Goal: Task Accomplishment & Management: Manage account settings

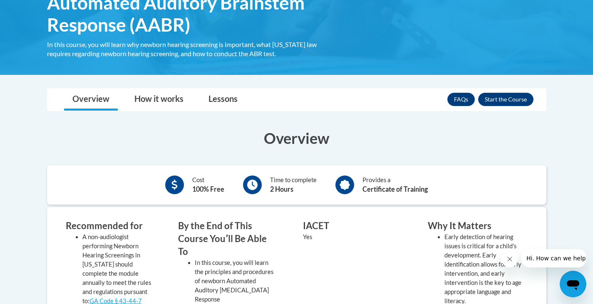
scroll to position [208, 0]
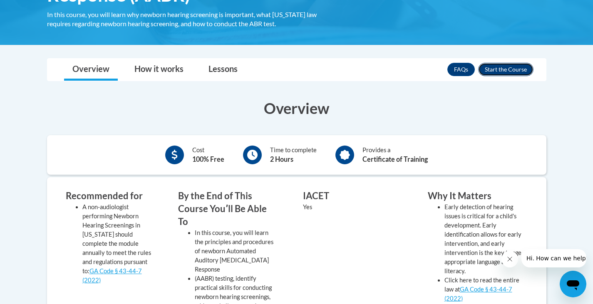
click at [511, 72] on button "Enroll" at bounding box center [505, 69] width 55 height 13
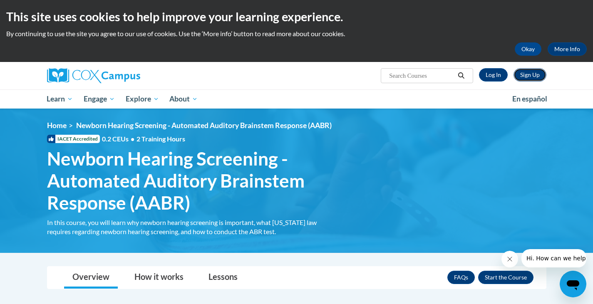
click at [538, 69] on link "Sign Up" at bounding box center [529, 74] width 33 height 13
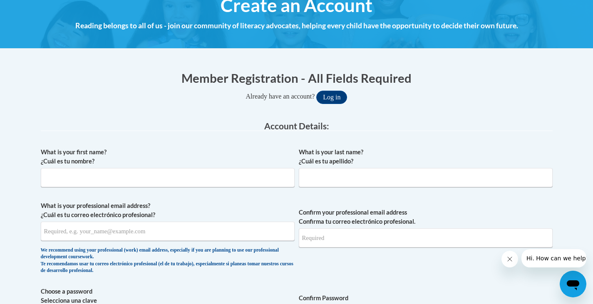
scroll to position [125, 0]
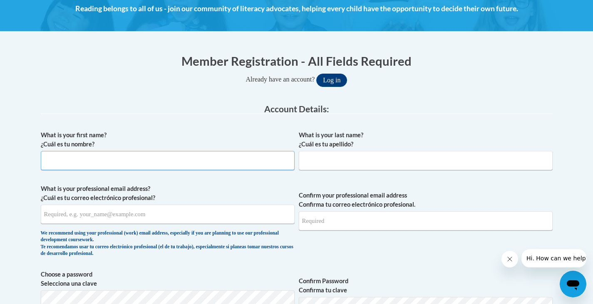
click at [136, 159] on input "What is your first name? ¿Cuál es tu nombre?" at bounding box center [168, 160] width 254 height 19
type input "Edye"
click at [300, 164] on input "What is your last name? ¿Cuál es tu apellido?" at bounding box center [426, 160] width 254 height 19
type input "Williams"
click at [183, 218] on input "What is your professional email address? ¿Cuál es tu correo electrónico profesi…" at bounding box center [168, 214] width 254 height 19
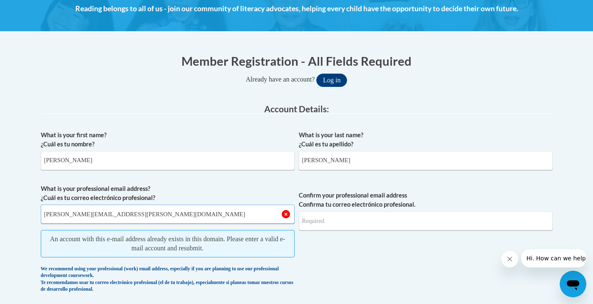
type input "edye.williams@dph.ga.gov"
click at [320, 227] on input "Confirm your professional email address Confirma tu correo electrónico profesio…" at bounding box center [426, 220] width 254 height 19
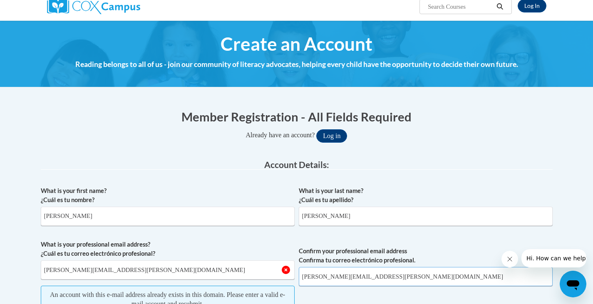
scroll to position [0, 0]
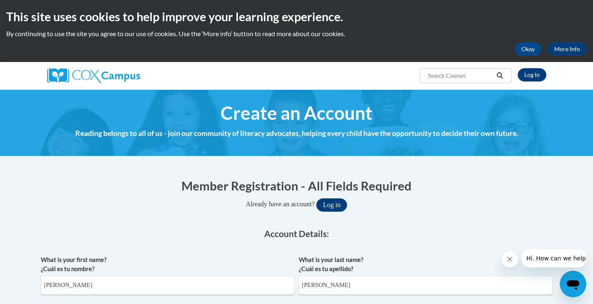
type input "edye.williams@dph.ga.gov"
click at [344, 206] on button "Log in" at bounding box center [331, 204] width 31 height 13
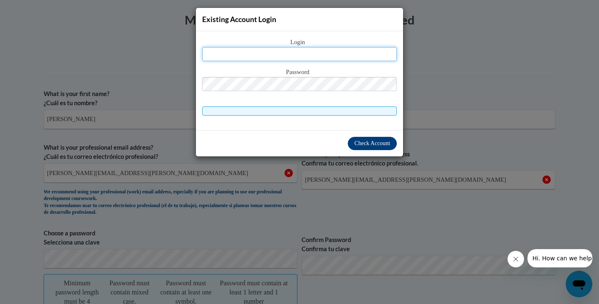
click at [267, 52] on input "text" at bounding box center [299, 54] width 195 height 14
type input "edye.williams@dph.ga.gov"
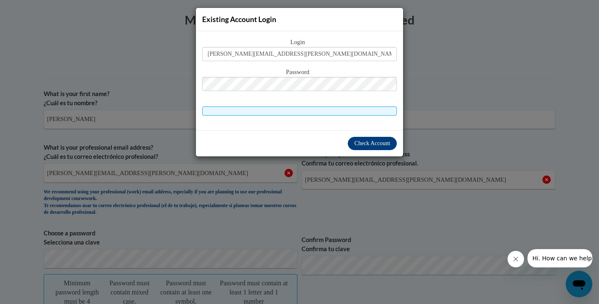
click at [261, 77] on span "Password" at bounding box center [299, 72] width 195 height 9
click at [364, 148] on button "Check Account" at bounding box center [372, 143] width 49 height 13
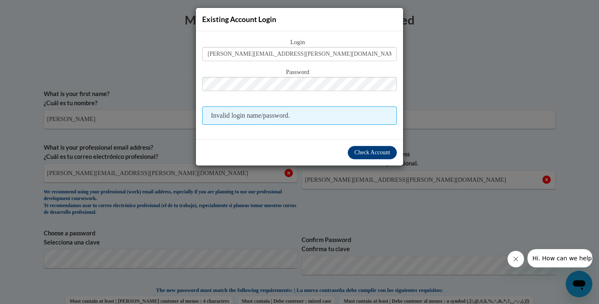
click at [297, 120] on span "Invalid login name/password." at bounding box center [299, 116] width 195 height 18
click at [488, 101] on div "Existing Account Login Login edye.williams@dph.ga.gov Password Invalid login na…" at bounding box center [299, 152] width 599 height 304
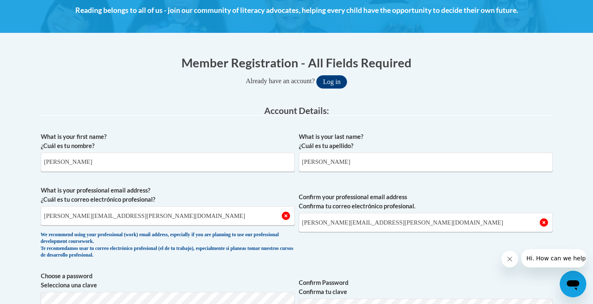
scroll to position [0, 0]
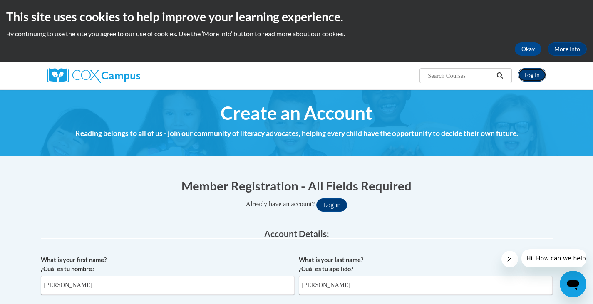
click at [536, 75] on link "Log In" at bounding box center [532, 74] width 29 height 13
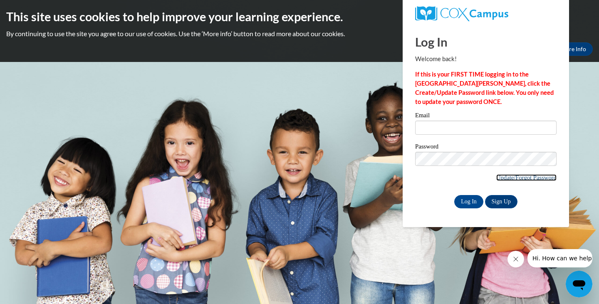
click at [522, 178] on link "Update/Forgot Password" at bounding box center [526, 177] width 60 height 7
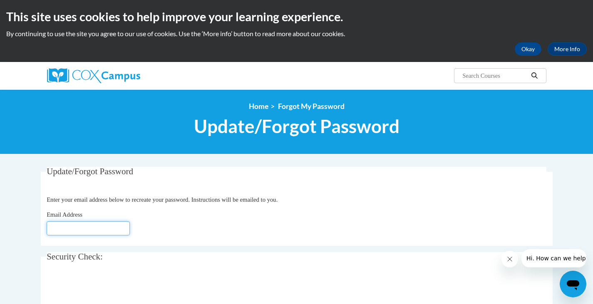
click at [63, 223] on input "Email Address" at bounding box center [88, 228] width 83 height 14
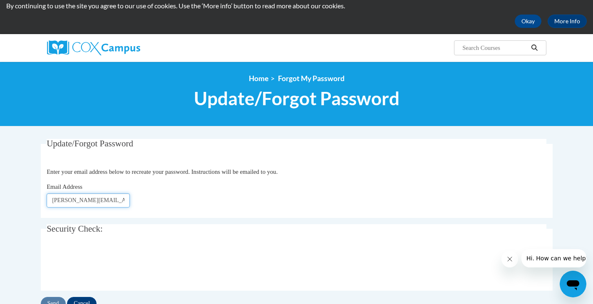
scroll to position [42, 0]
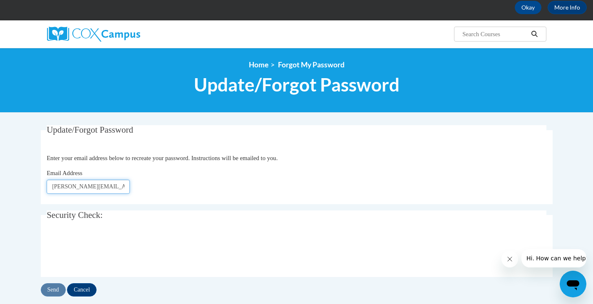
type input "[PERSON_NAME][EMAIL_ADDRESS][PERSON_NAME][DOMAIN_NAME]"
click at [52, 288] on input "Send" at bounding box center [53, 289] width 25 height 13
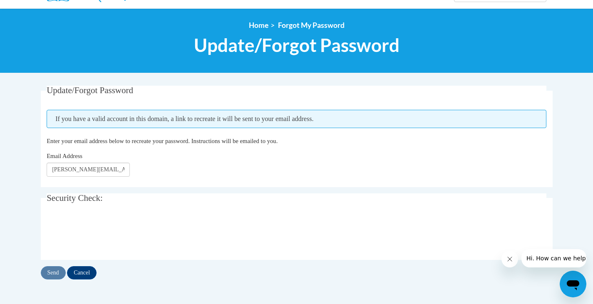
scroll to position [125, 0]
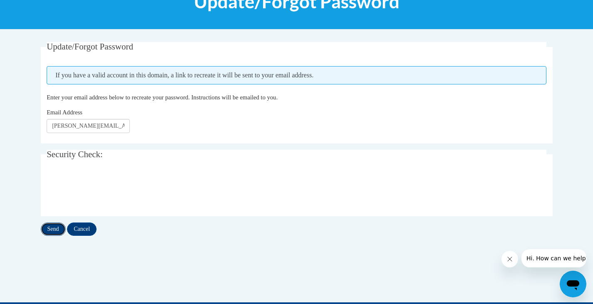
click at [52, 226] on input "Send" at bounding box center [53, 229] width 25 height 13
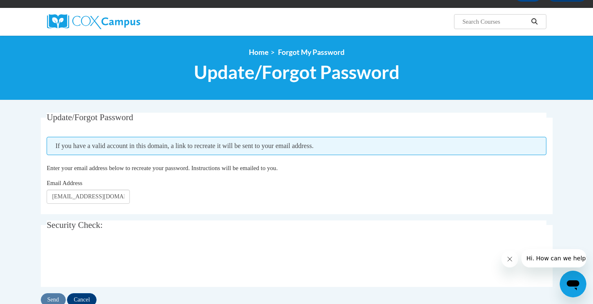
scroll to position [42, 0]
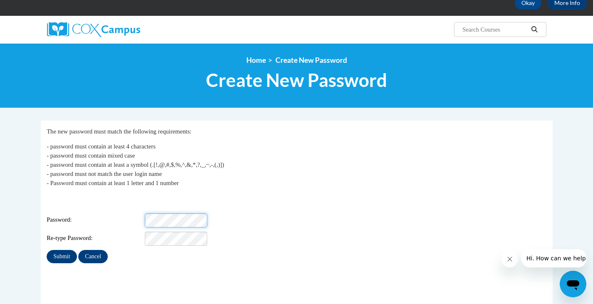
scroll to position [42, 0]
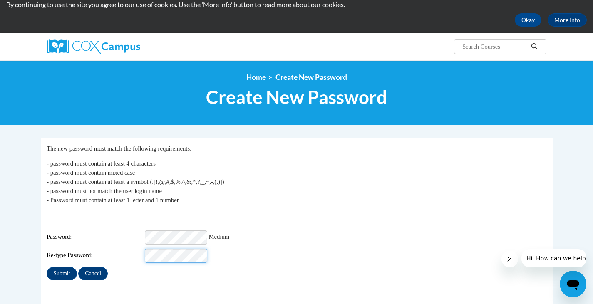
scroll to position [83, 0]
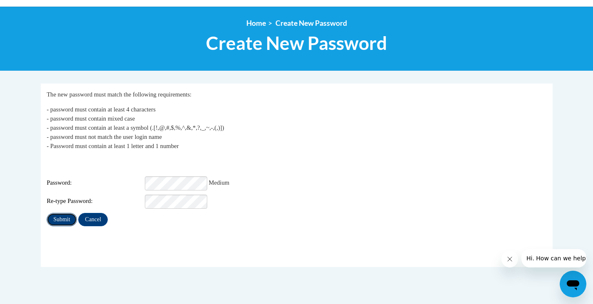
click at [58, 213] on input "Submit" at bounding box center [62, 219] width 30 height 13
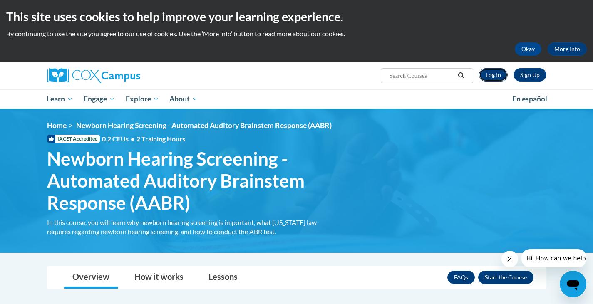
click at [498, 71] on link "Log In" at bounding box center [493, 74] width 29 height 13
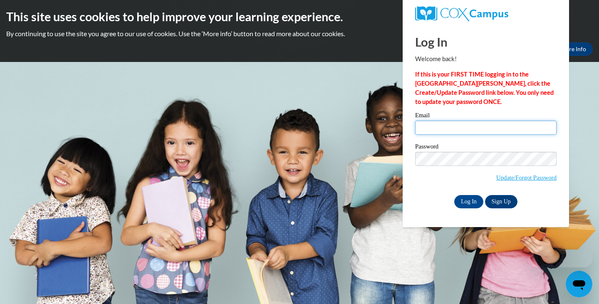
click at [445, 125] on input "Email" at bounding box center [485, 128] width 141 height 14
type input "edye.williams@dph.ga.gov"
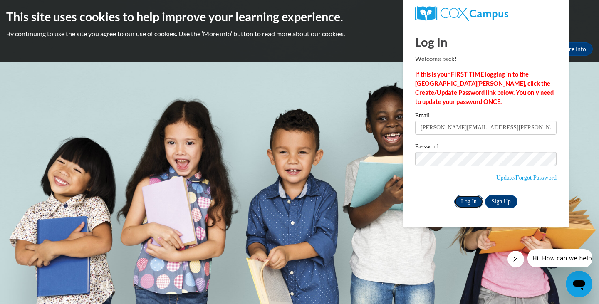
click at [473, 206] on input "Log In" at bounding box center [468, 201] width 29 height 13
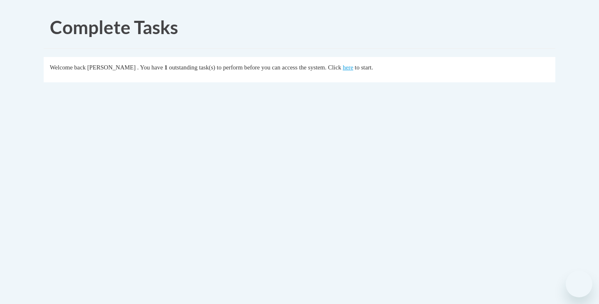
click at [465, 201] on body "Complete Tasks Welcome back [PERSON_NAME] . You have 1 outstanding task(s) to p…" at bounding box center [299, 152] width 599 height 304
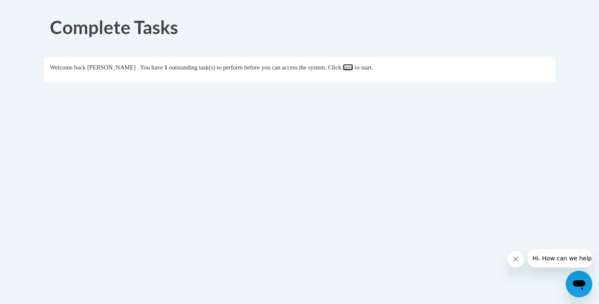
click at [353, 69] on link "here" at bounding box center [348, 67] width 10 height 7
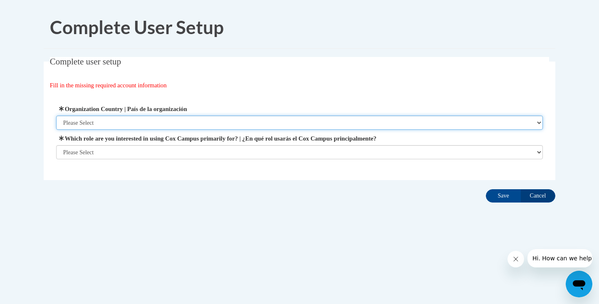
click at [94, 120] on select "Please Select [GEOGRAPHIC_DATA] | [GEOGRAPHIC_DATA] Outside of [GEOGRAPHIC_DATA…" at bounding box center [299, 123] width 487 height 14
select select "ad49bcad-a171-4b2e-b99c-48b446064914"
click at [56, 116] on select "Please Select [GEOGRAPHIC_DATA] | [GEOGRAPHIC_DATA] Outside of [GEOGRAPHIC_DATA…" at bounding box center [299, 123] width 487 height 14
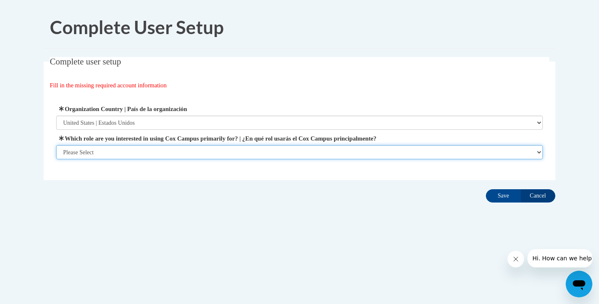
click at [111, 154] on select "Please Select College/University | Colegio/Universidad Community/Nonprofit Part…" at bounding box center [299, 152] width 487 height 14
select select "dc7172d6-9229-4d8e-ba4e-8a66fb6d7019"
click at [56, 159] on select "Please Select College/University | Colegio/Universidad Community/Nonprofit Part…" at bounding box center [299, 152] width 487 height 14
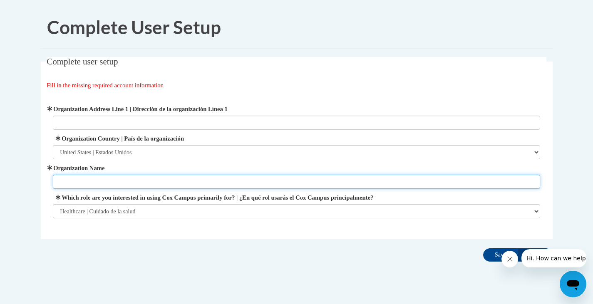
click at [97, 183] on input "Organization Name" at bounding box center [296, 182] width 487 height 14
type input "Bacon County Health Department"
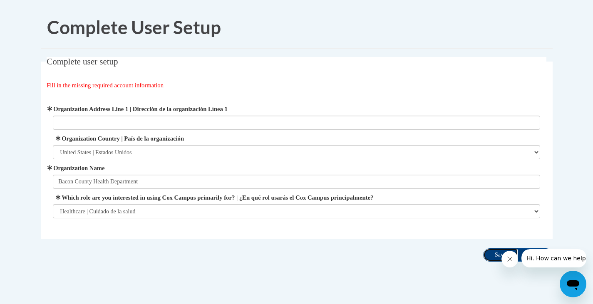
click at [493, 253] on input "Save" at bounding box center [500, 254] width 35 height 13
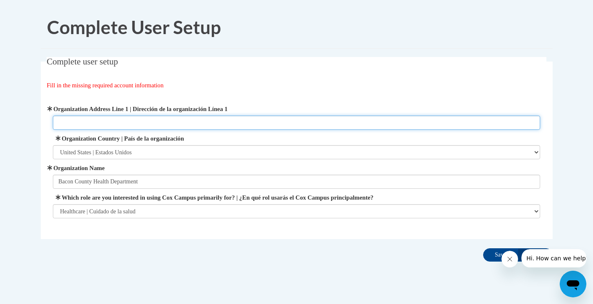
click at [74, 116] on input "Organization Address Line 1 | Dirección de la organización Línea 1" at bounding box center [296, 123] width 487 height 14
type input "2"
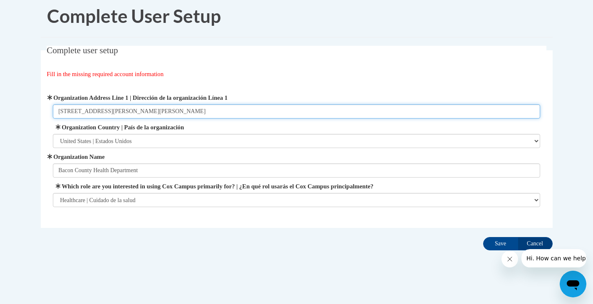
scroll to position [17, 0]
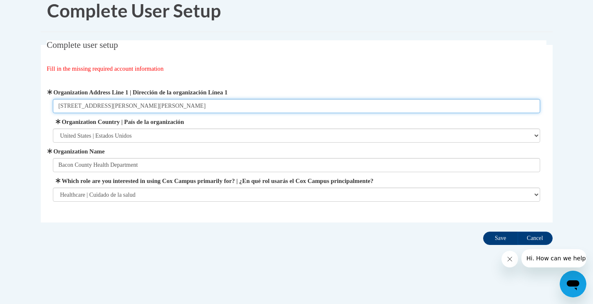
type input "101 North Wayne Street Alma, GA 31510"
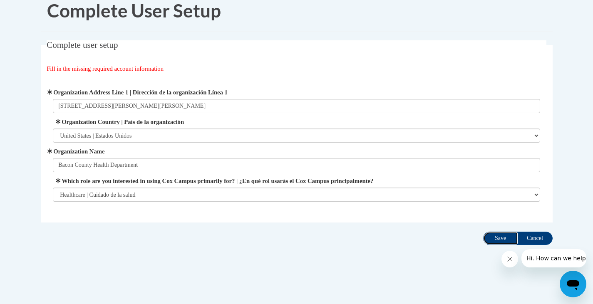
click at [494, 237] on input "Save" at bounding box center [500, 238] width 35 height 13
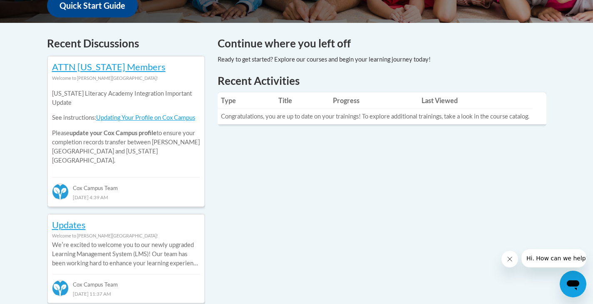
scroll to position [333, 0]
